Goal: Navigation & Orientation: Find specific page/section

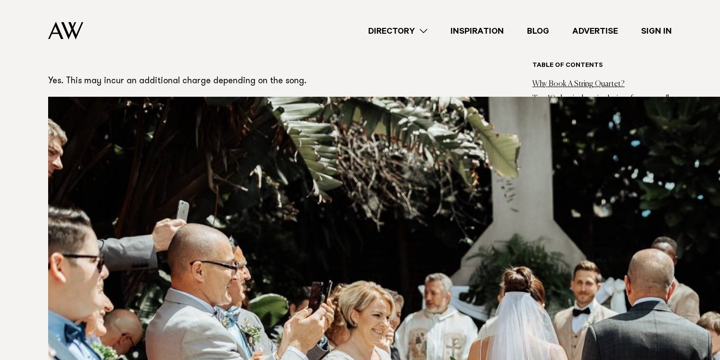
scroll to position [5163, 0]
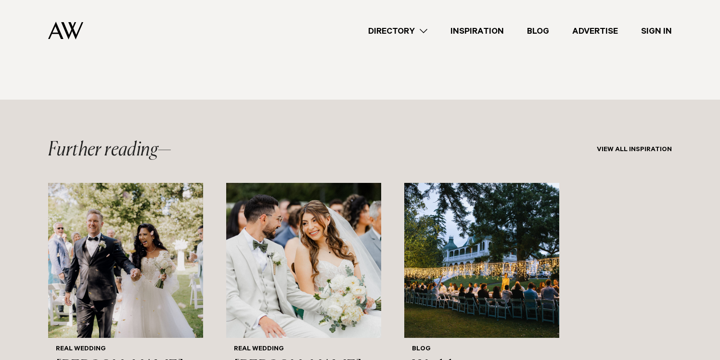
scroll to position [7607, 0]
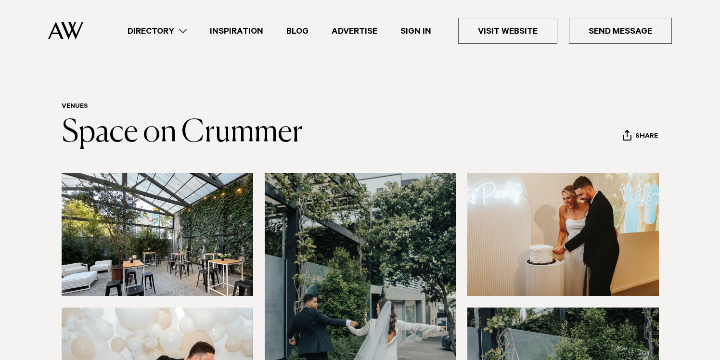
click at [169, 29] on link "Directory" at bounding box center [157, 31] width 82 height 13
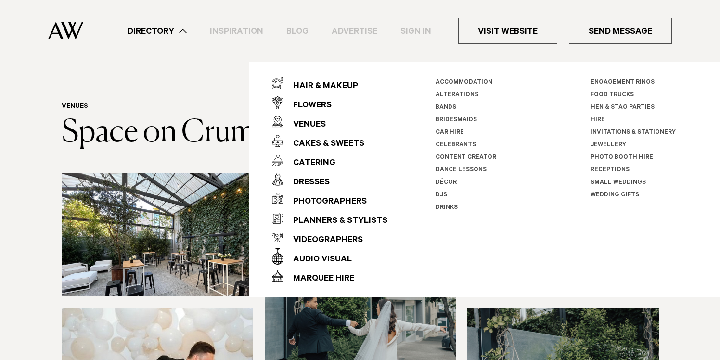
click at [67, 24] on img at bounding box center [65, 31] width 35 height 18
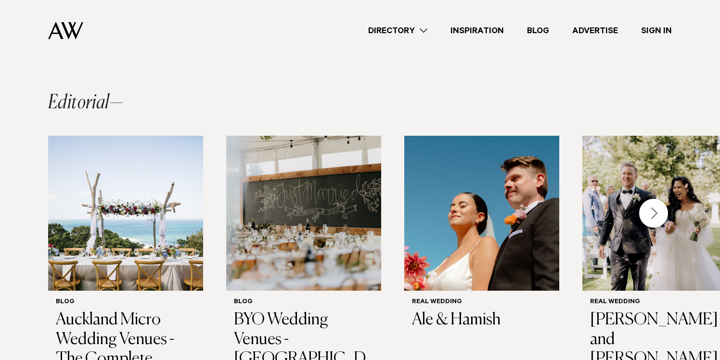
scroll to position [694, 0]
click at [652, 198] on div "Next slide" at bounding box center [653, 212] width 29 height 29
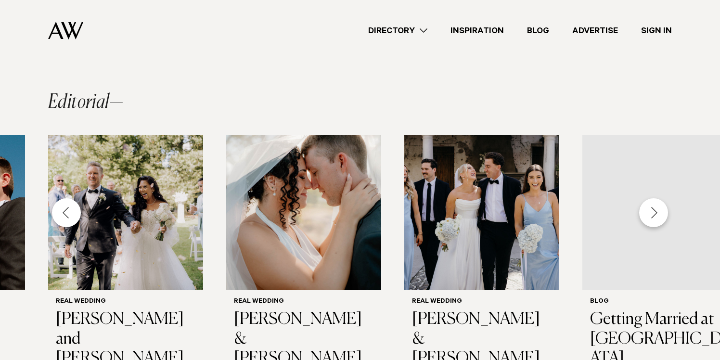
click at [652, 198] on div "Next slide" at bounding box center [653, 212] width 29 height 29
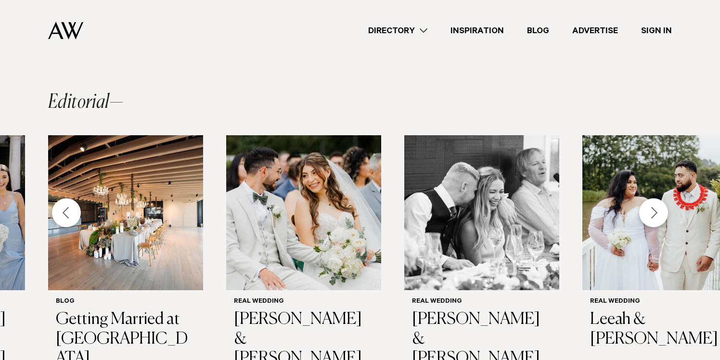
click at [652, 198] on div "Next slide" at bounding box center [653, 212] width 29 height 29
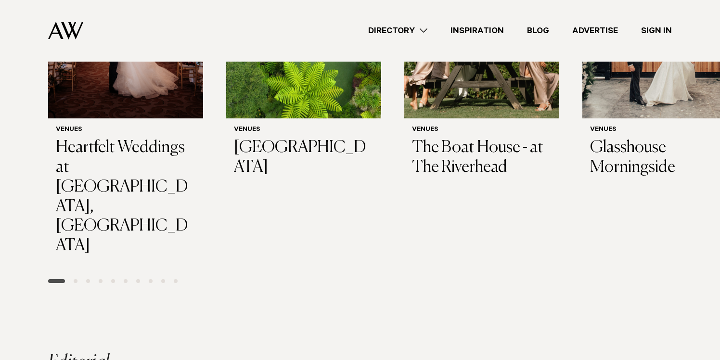
scroll to position [434, 0]
